Goal: Check status

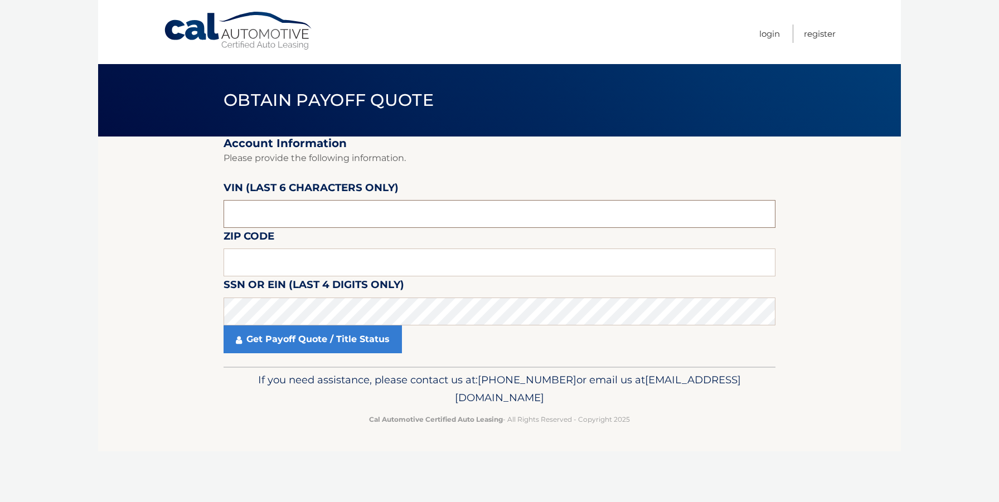
click at [276, 227] on input "text" at bounding box center [500, 214] width 552 height 28
type input "208916"
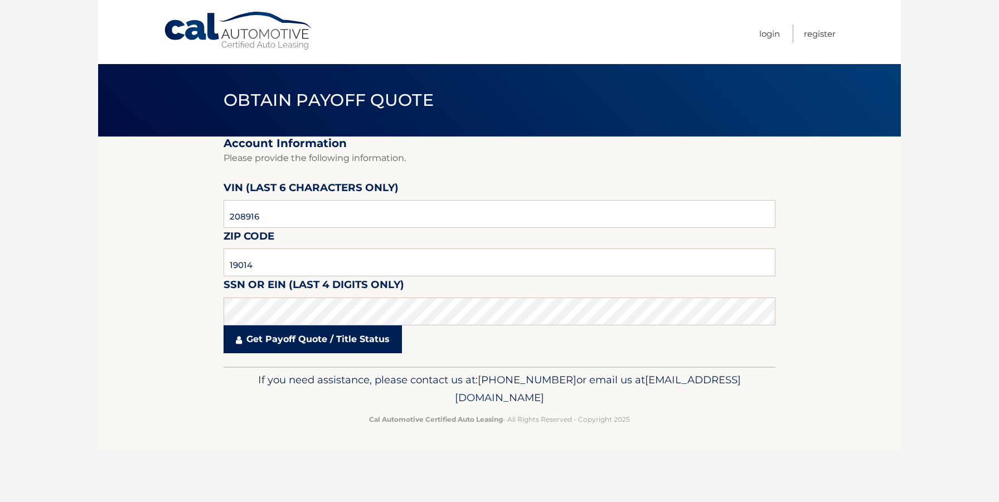
click at [314, 340] on link "Get Payoff Quote / Title Status" at bounding box center [313, 340] width 178 height 28
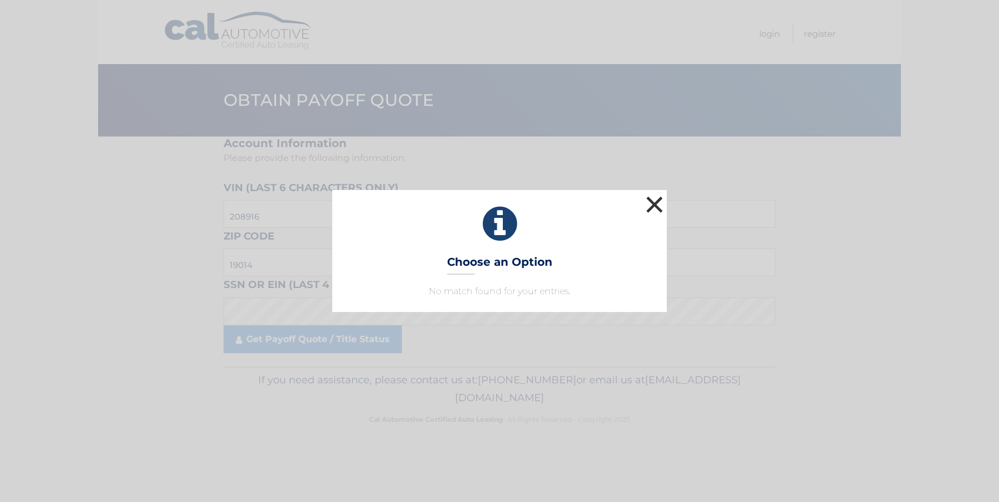
click at [655, 203] on button "×" at bounding box center [654, 204] width 22 height 22
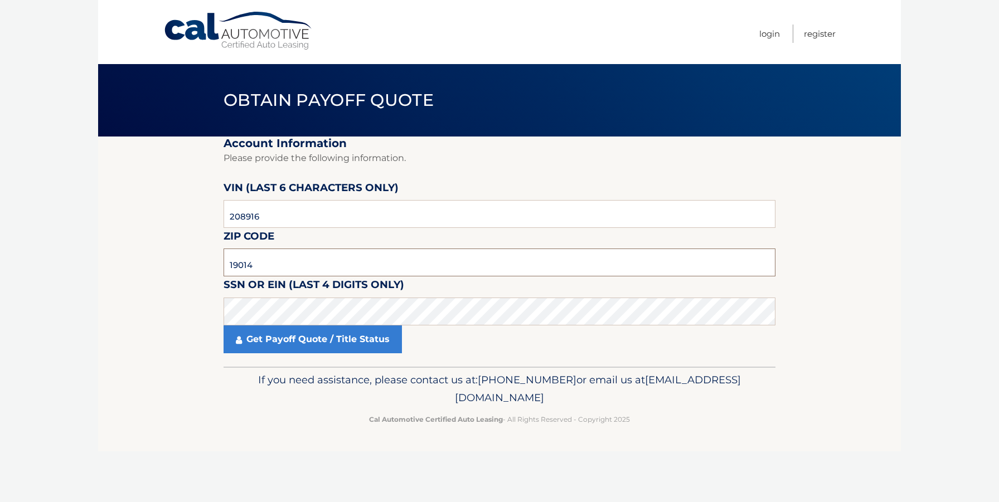
drag, startPoint x: 272, startPoint y: 269, endPoint x: 114, endPoint y: 247, distance: 159.9
click at [114, 247] on section "Account Information Please provide the following information. [PERSON_NAME] (la…" at bounding box center [499, 252] width 803 height 230
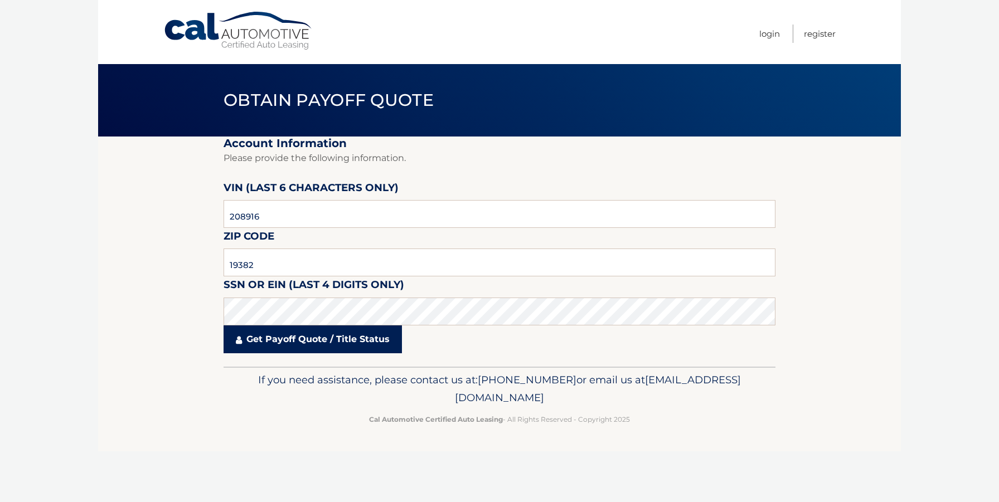
click at [293, 337] on link "Get Payoff Quote / Title Status" at bounding box center [313, 340] width 178 height 28
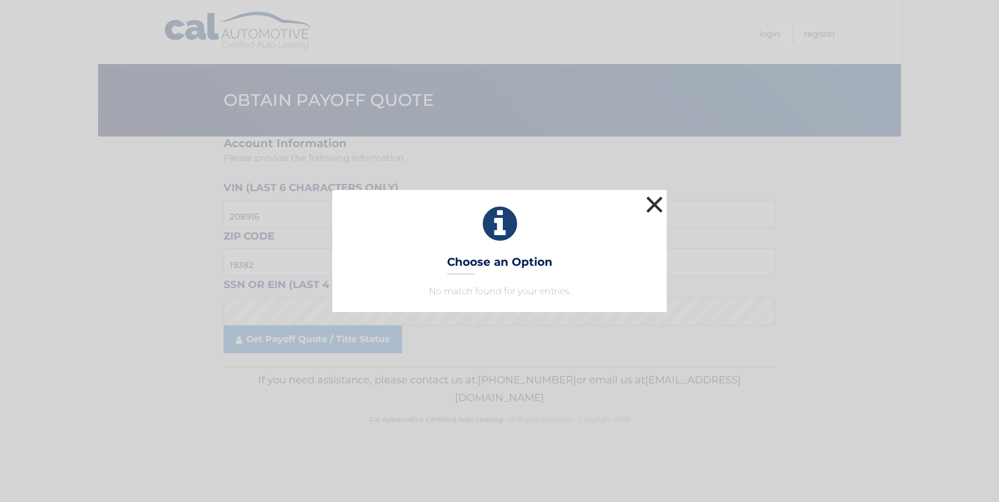
click at [657, 203] on button "×" at bounding box center [654, 204] width 22 height 22
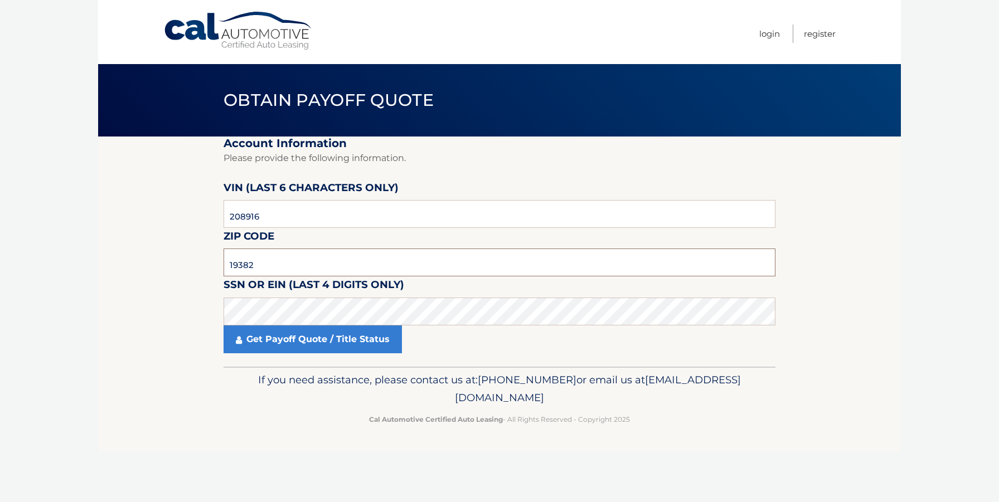
drag, startPoint x: 273, startPoint y: 271, endPoint x: 149, endPoint y: 246, distance: 125.6
click at [149, 246] on section "Account Information Please provide the following information. [PERSON_NAME] (la…" at bounding box center [499, 252] width 803 height 230
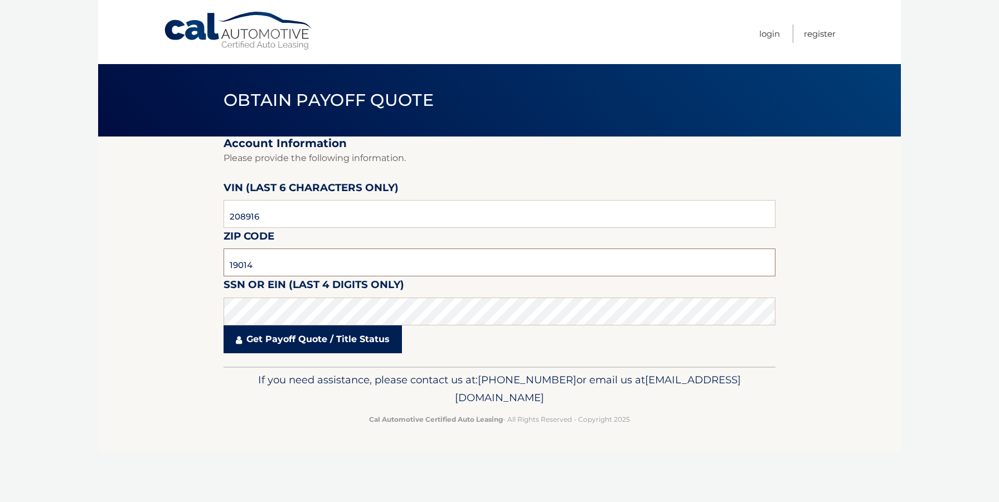
type input "19014"
click at [285, 341] on link "Get Payoff Quote / Title Status" at bounding box center [313, 340] width 178 height 28
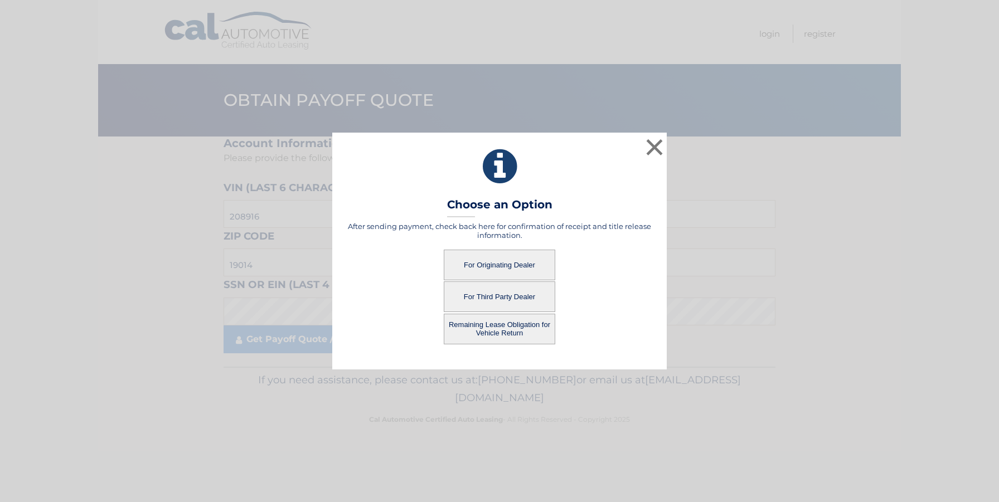
click at [492, 264] on button "For Originating Dealer" at bounding box center [500, 265] width 112 height 31
click at [494, 264] on button "For Originating Dealer" at bounding box center [500, 265] width 112 height 31
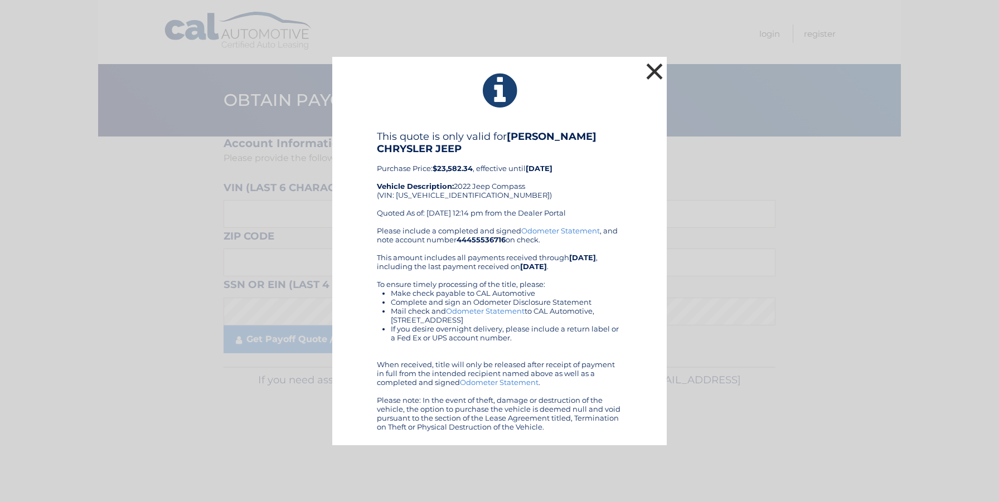
click at [656, 72] on button "×" at bounding box center [654, 71] width 22 height 22
